Goal: Book appointment/travel/reservation

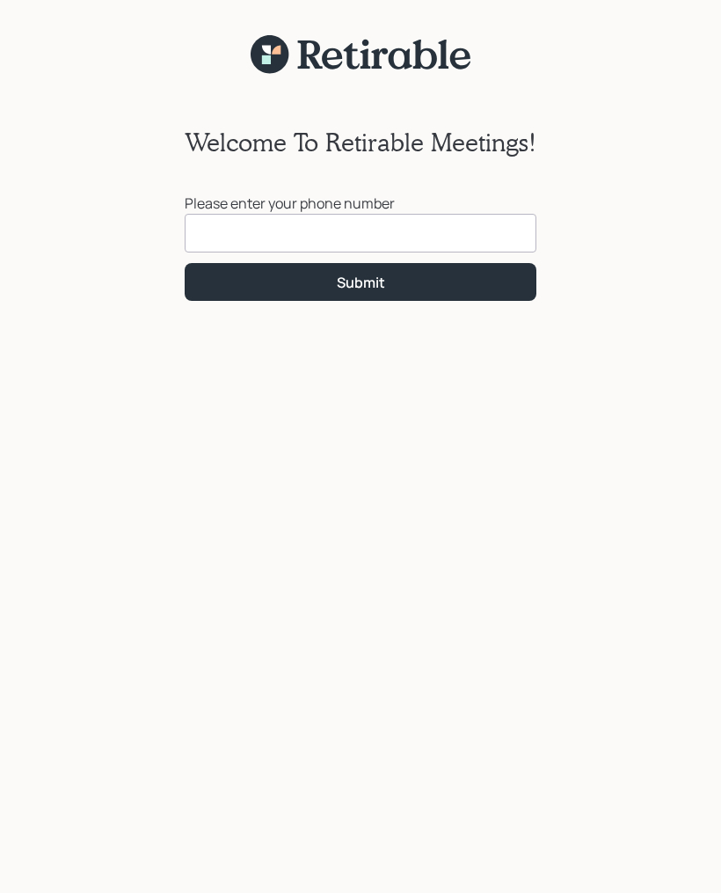
click at [281, 223] on input at bounding box center [361, 233] width 352 height 39
type input "[PHONE_NUMBER]"
click at [366, 282] on div "Submit" at bounding box center [361, 282] width 48 height 19
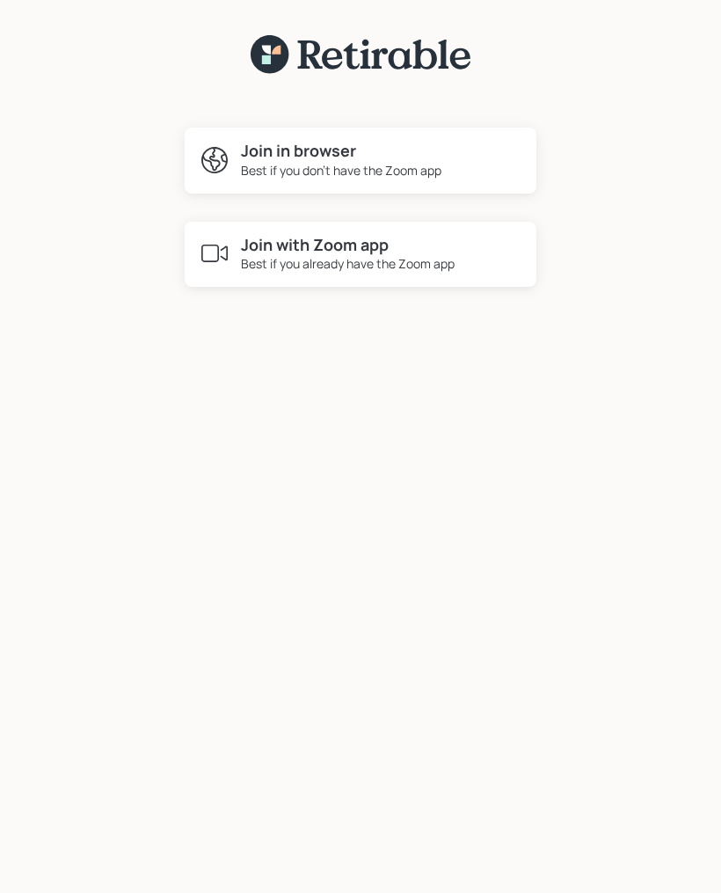
click at [306, 254] on div "Best if you already have the Zoom app" at bounding box center [348, 263] width 214 height 18
click at [379, 245] on h4 "Join with Zoom app" at bounding box center [348, 245] width 214 height 19
